Goal: Information Seeking & Learning: Learn about a topic

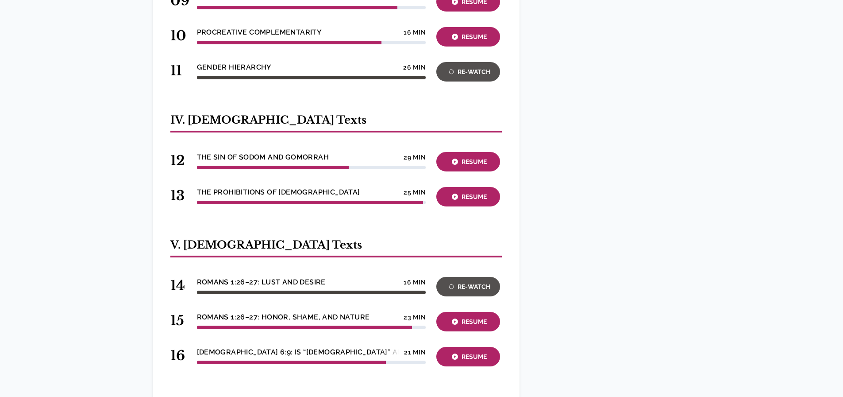
scroll to position [841, 0]
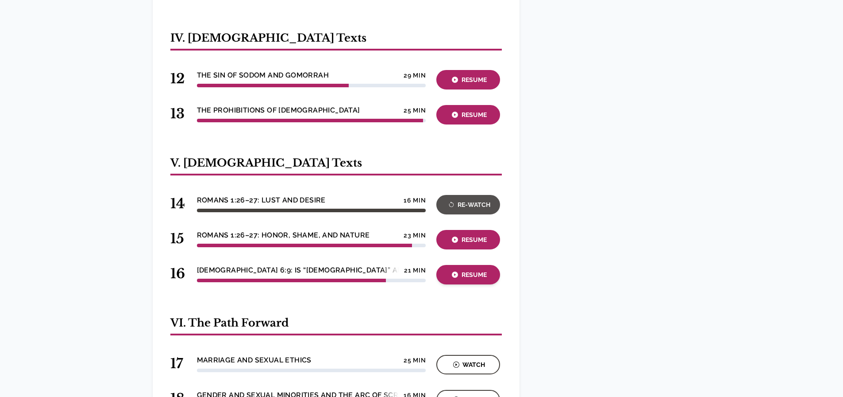
click at [457, 271] on icon "button" at bounding box center [455, 274] width 6 height 6
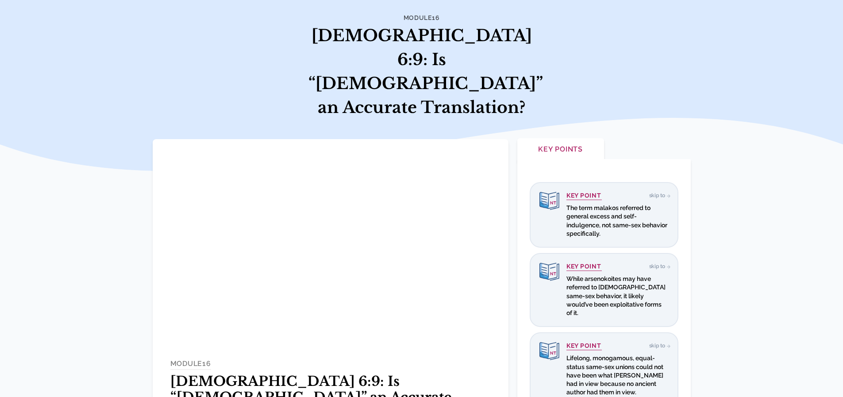
scroll to position [133, 0]
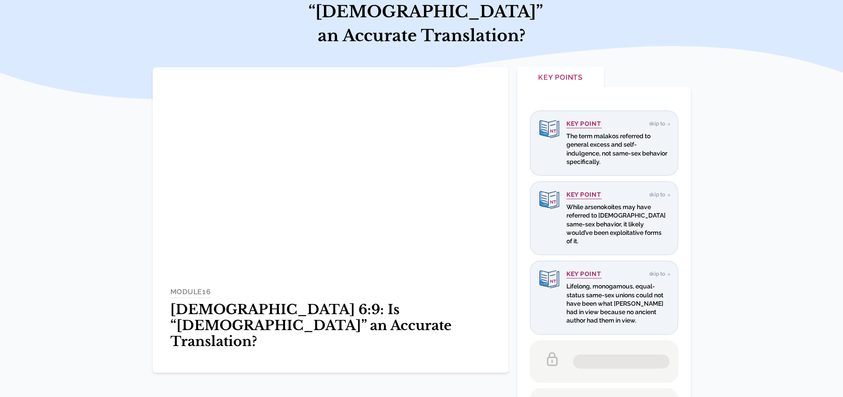
scroll to position [133, 0]
